Goal: Information Seeking & Learning: Learn about a topic

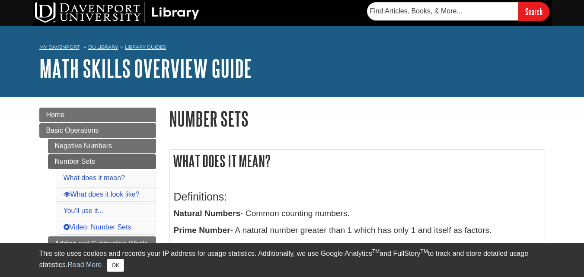
scroll to position [87, 0]
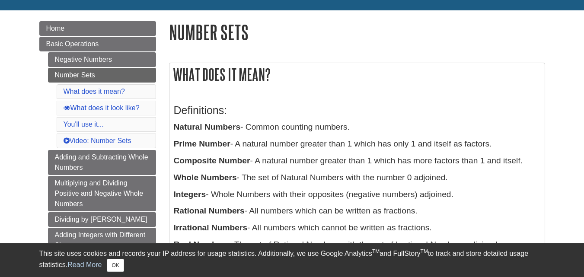
click at [297, 83] on h2 "What does it mean?" at bounding box center [358, 74] width 376 height 23
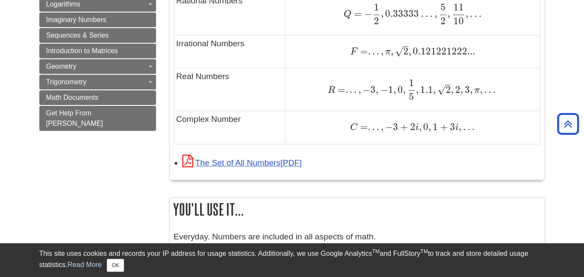
scroll to position [692, 0]
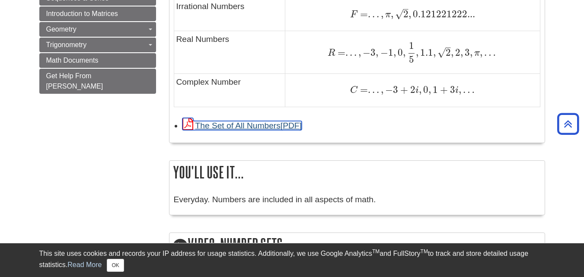
click at [265, 126] on link "The Set of All Numbers" at bounding box center [242, 125] width 119 height 9
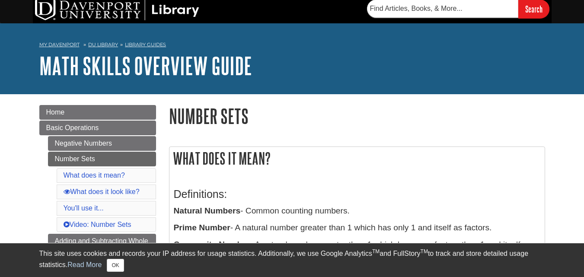
scroll to position [0, 0]
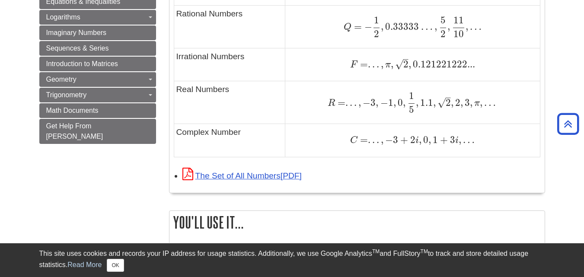
scroll to position [649, 0]
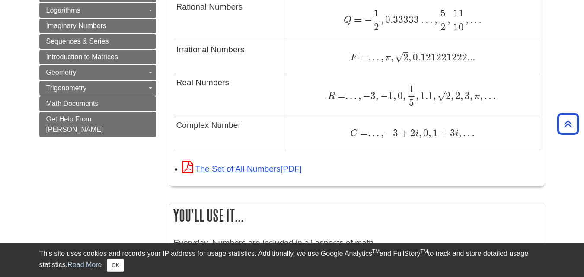
click at [490, 141] on td "C = . . . , − 3 + 2 i , 0 , 1 + 3 i , … C = . . . , − 3 + 2 i , 0 , 1 + 3 i , …" at bounding box center [413, 133] width 255 height 33
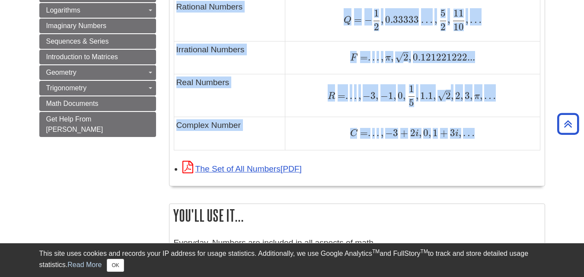
copy div "Number Sets What does it mean? Definitions: Natural Numbers - Common counting n…"
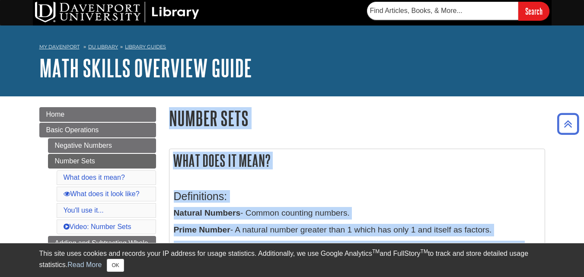
scroll to position [0, 0]
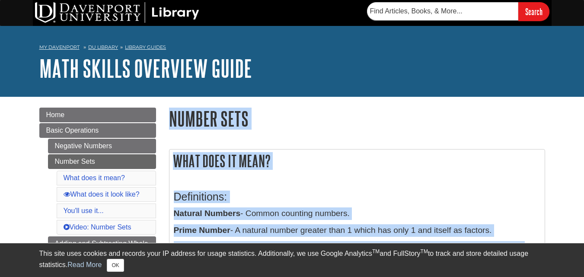
click at [299, 108] on h1 "Number Sets" at bounding box center [357, 119] width 376 height 22
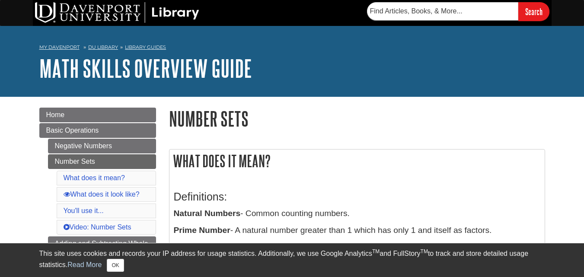
drag, startPoint x: 342, startPoint y: 142, endPoint x: 246, endPoint y: 136, distance: 96.6
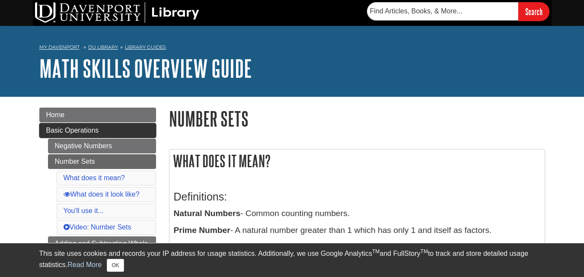
click at [75, 127] on span "Basic Operations" at bounding box center [72, 130] width 53 height 7
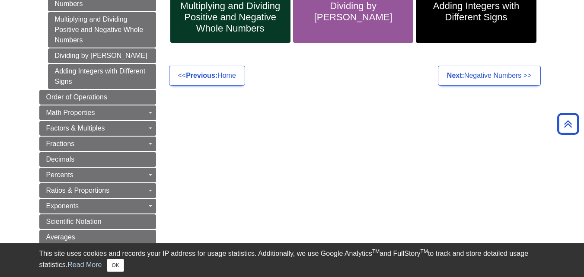
scroll to position [216, 0]
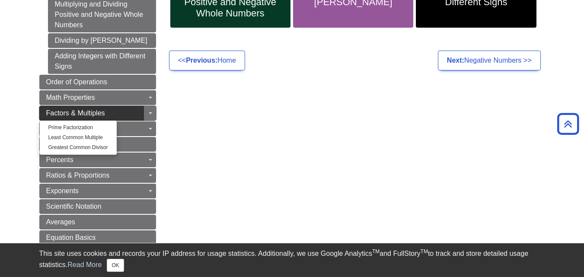
click at [102, 113] on span "Factors & Multiples" at bounding box center [75, 112] width 59 height 7
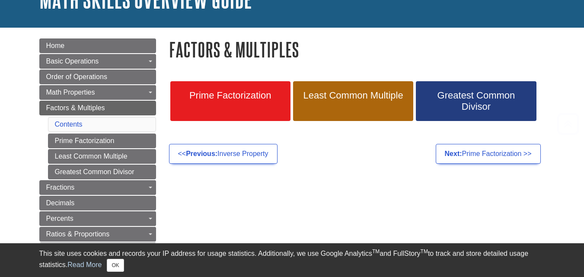
scroll to position [130, 0]
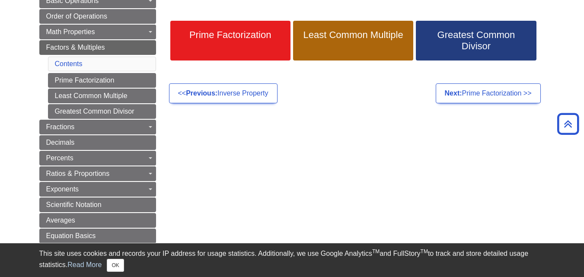
click at [213, 122] on div "Menu Home Basic Operations Toggle Dropdown Negative Numbers Number Sets Adding …" at bounding box center [292, 253] width 519 height 573
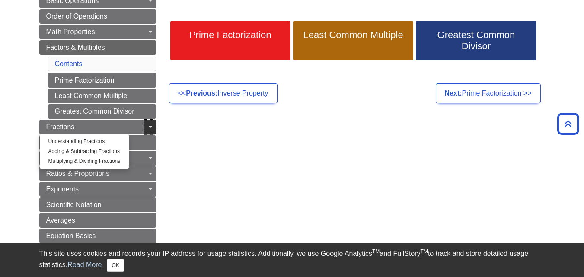
click at [150, 126] on span "Guide Page Menu" at bounding box center [150, 127] width 3 height 2
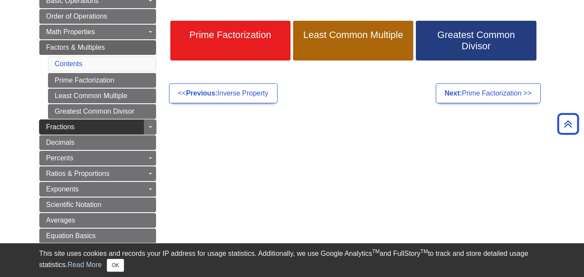
click at [107, 125] on link "Fractions" at bounding box center [97, 127] width 117 height 15
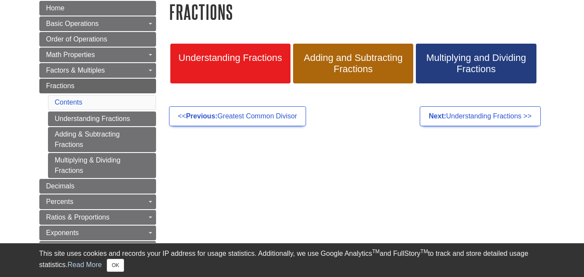
scroll to position [130, 0]
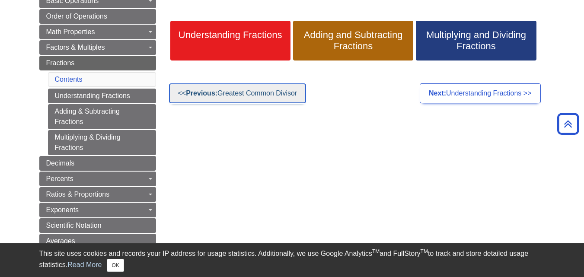
click at [244, 97] on link "<< Previous: Greatest Common Divisor" at bounding box center [238, 93] width 138 height 20
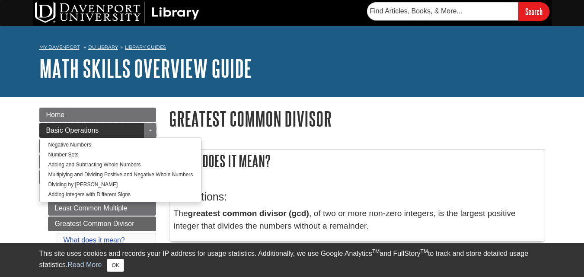
click at [93, 132] on span "Basic Operations" at bounding box center [72, 130] width 53 height 7
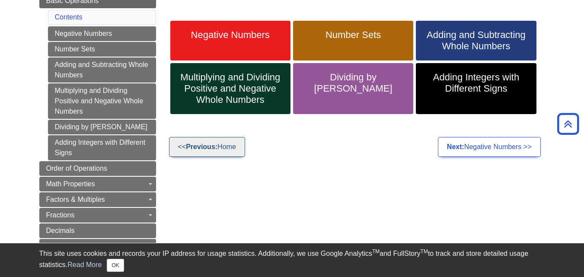
scroll to position [87, 0]
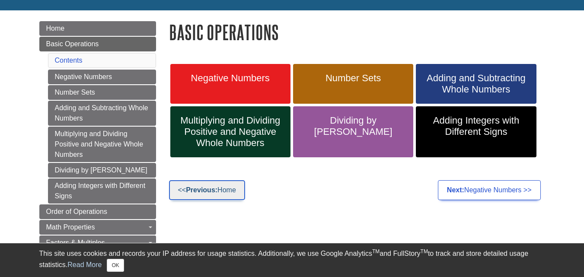
click at [208, 190] on strong "Previous:" at bounding box center [202, 189] width 32 height 7
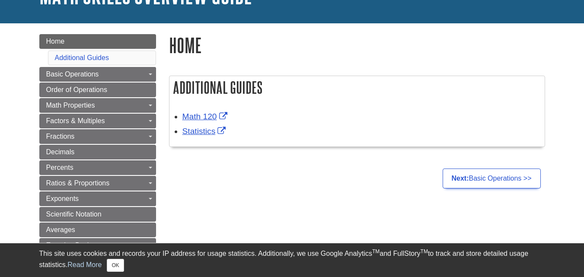
scroll to position [87, 0]
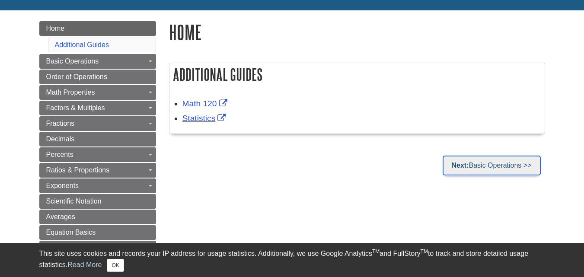
click at [491, 166] on link "Next: Basic Operations >>" at bounding box center [492, 166] width 98 height 20
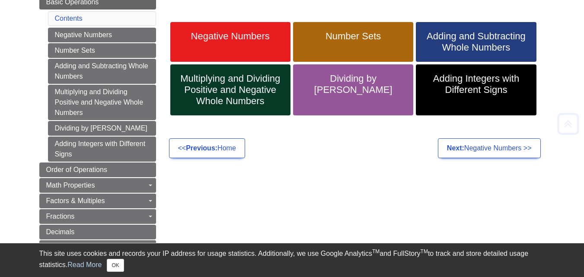
scroll to position [130, 0]
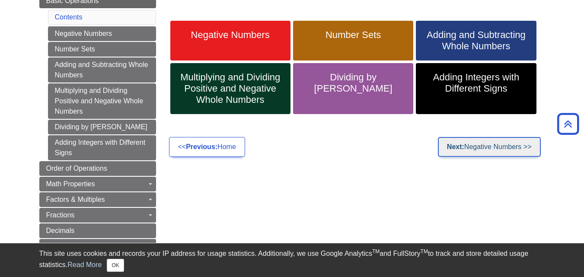
click at [469, 148] on link "Next: Negative Numbers >>" at bounding box center [489, 147] width 103 height 20
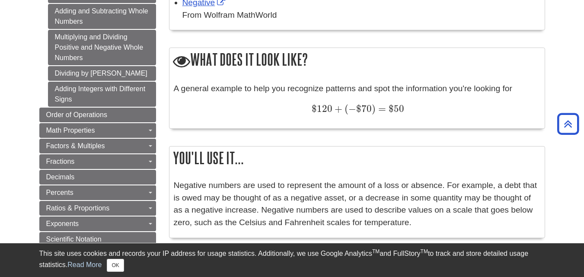
scroll to position [303, 0]
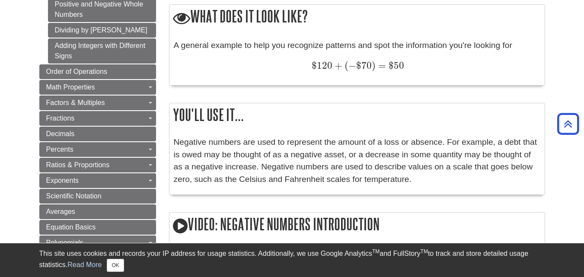
click at [277, 160] on p "Negative numbers are used to represent the amount of a loss or absence. For exa…" at bounding box center [357, 161] width 367 height 50
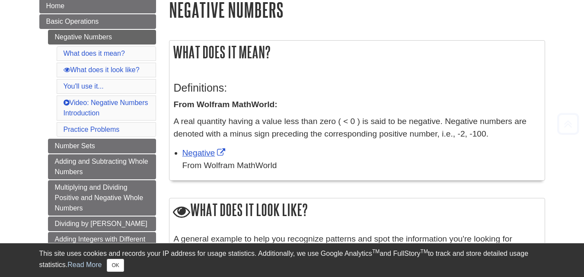
scroll to position [173, 0]
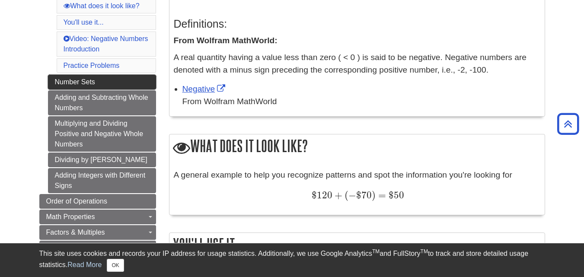
click at [91, 85] on link "Number Sets" at bounding box center [102, 82] width 108 height 15
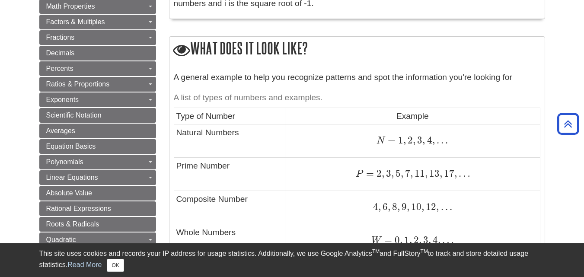
scroll to position [389, 0]
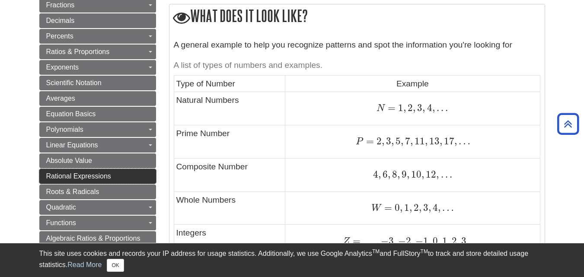
click at [99, 177] on span "Rational Expressions" at bounding box center [78, 176] width 65 height 7
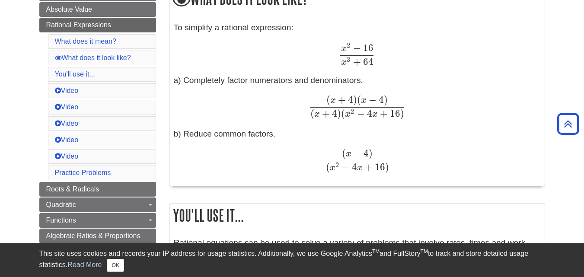
scroll to position [260, 0]
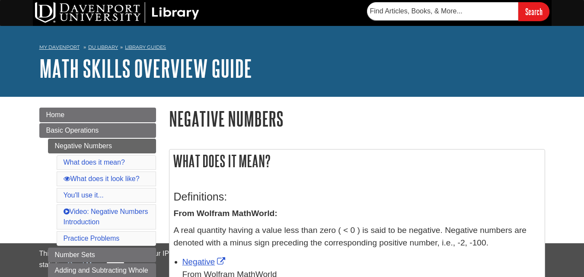
scroll to position [173, 0]
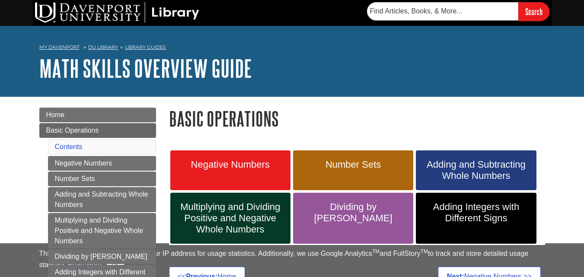
scroll to position [87, 0]
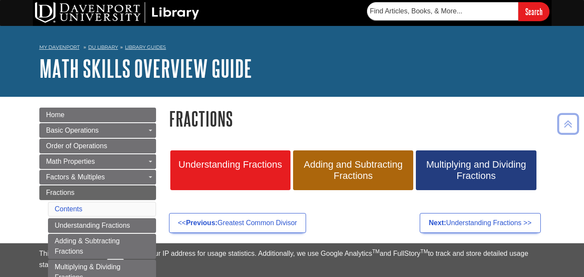
scroll to position [130, 0]
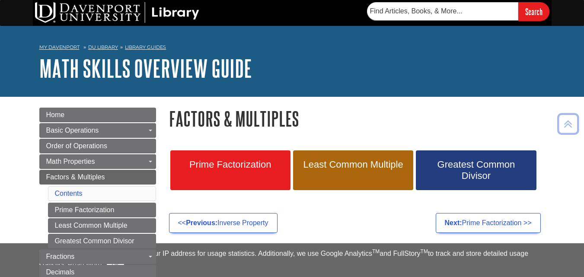
scroll to position [130, 0]
